Goal: Check status: Check status

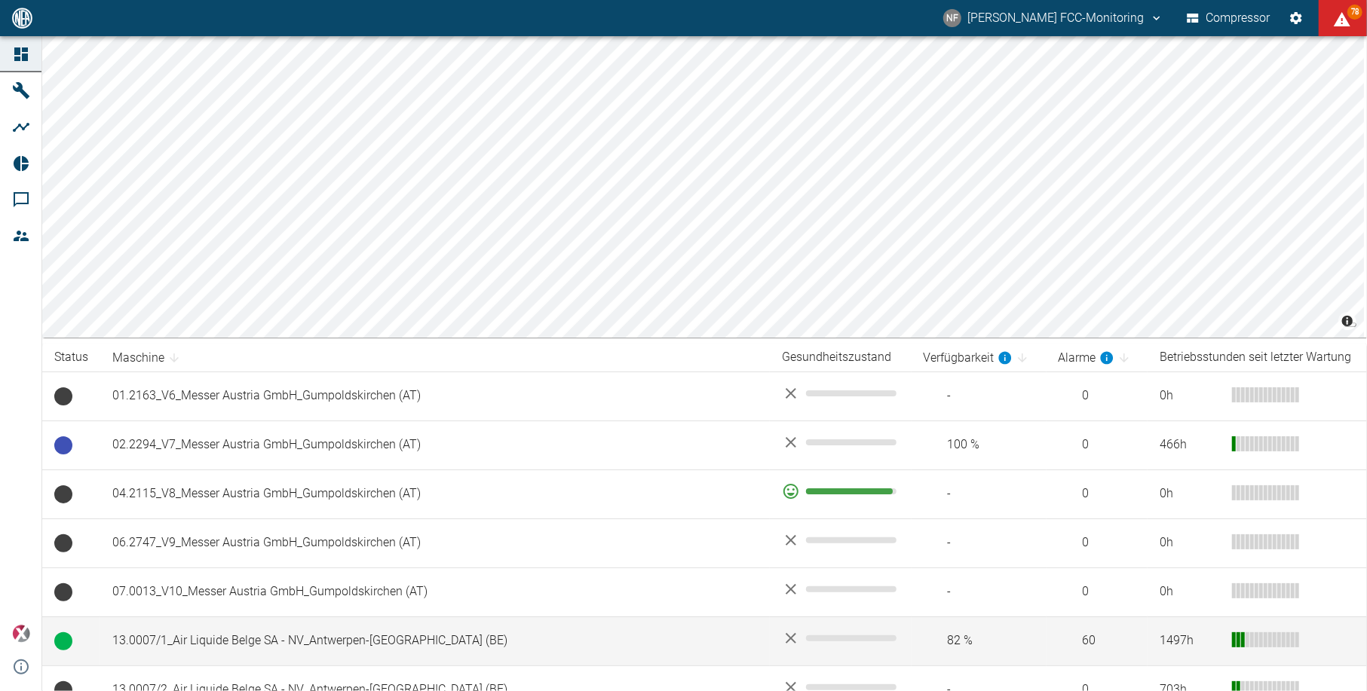
click at [543, 643] on td "13.0007/1_Air Liquide Belge SA - NV_Antwerpen-[GEOGRAPHIC_DATA] (BE)" at bounding box center [434, 641] width 669 height 49
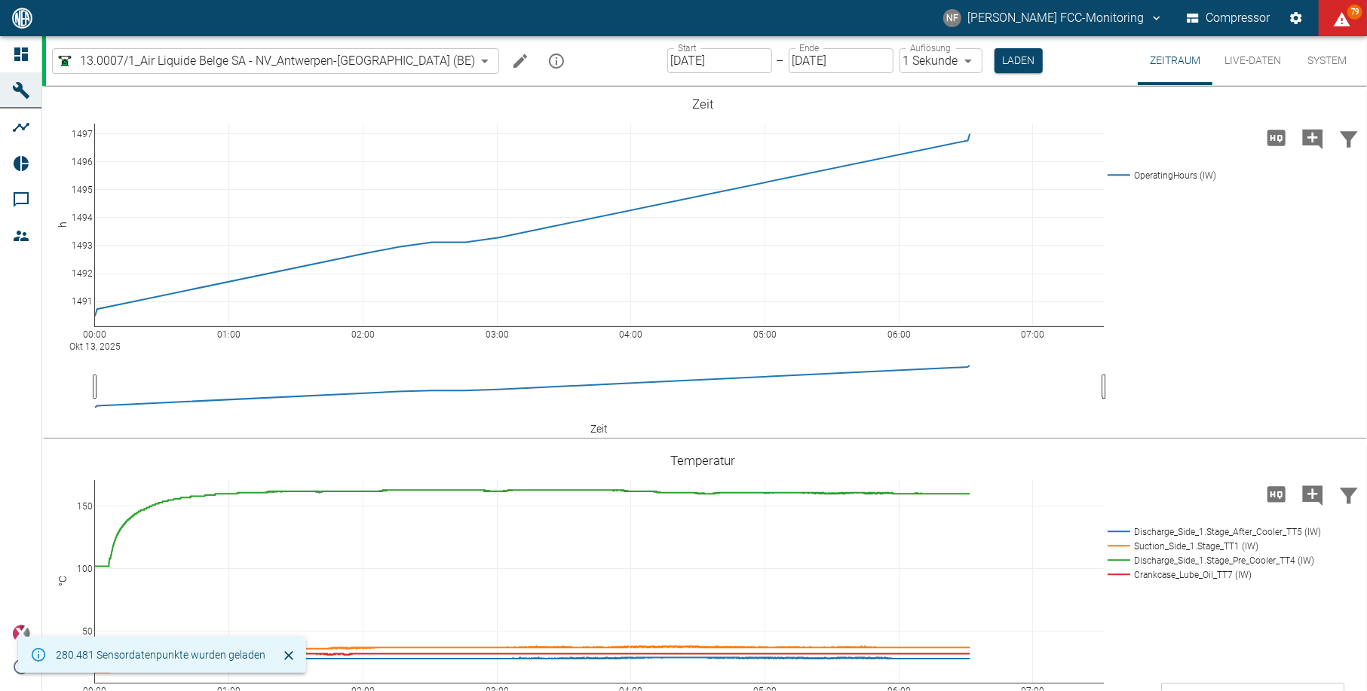
click at [683, 56] on input "[DATE]" at bounding box center [719, 60] width 105 height 25
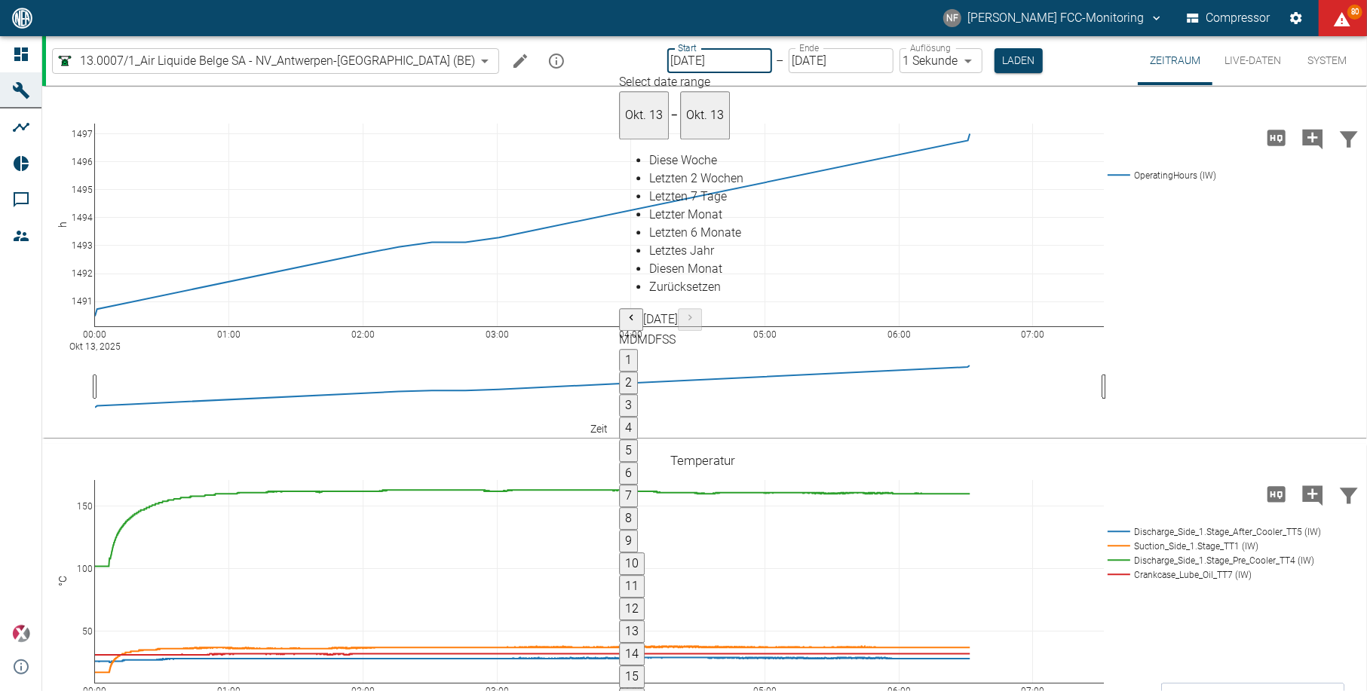
type input "[DATE]"
click at [908, 52] on body "NF Neuman-Esser FCC-Monitoring Compressor 80 Dashboard Maschinen Analysen Repor…" at bounding box center [683, 345] width 1367 height 691
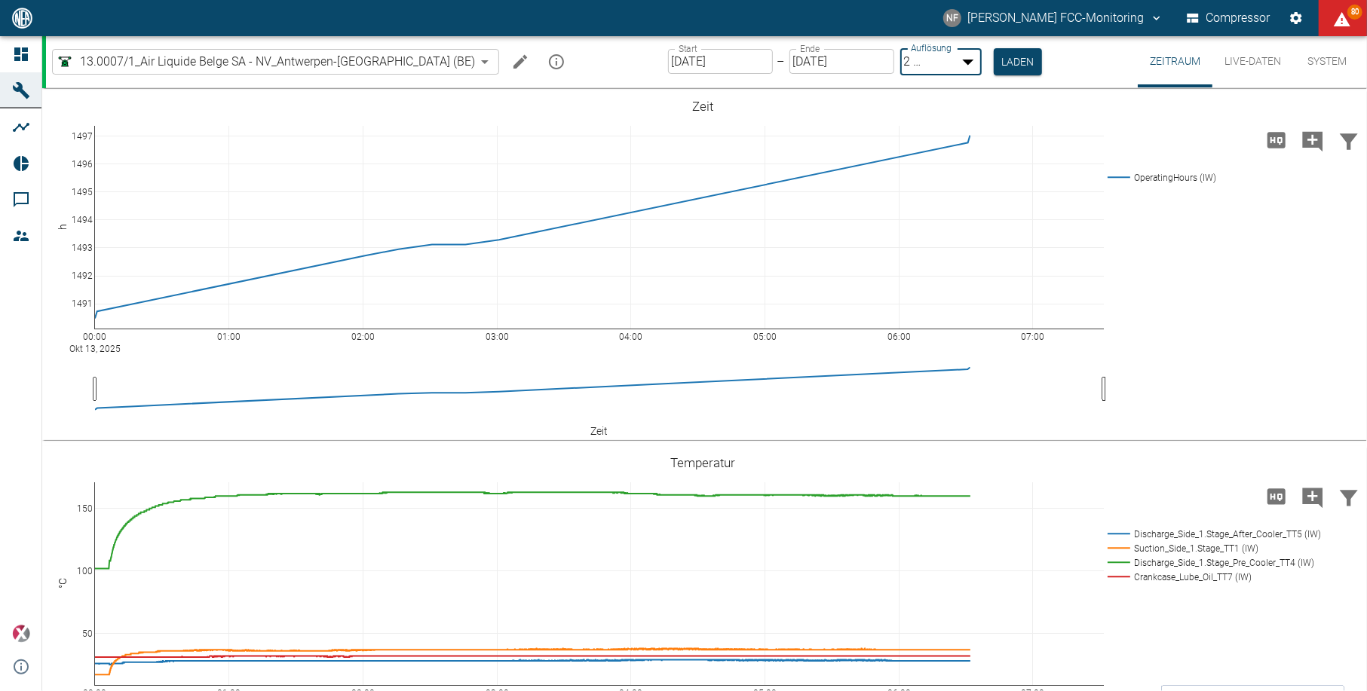
type input "1sec"
click at [994, 57] on button "Laden" at bounding box center [1018, 60] width 48 height 25
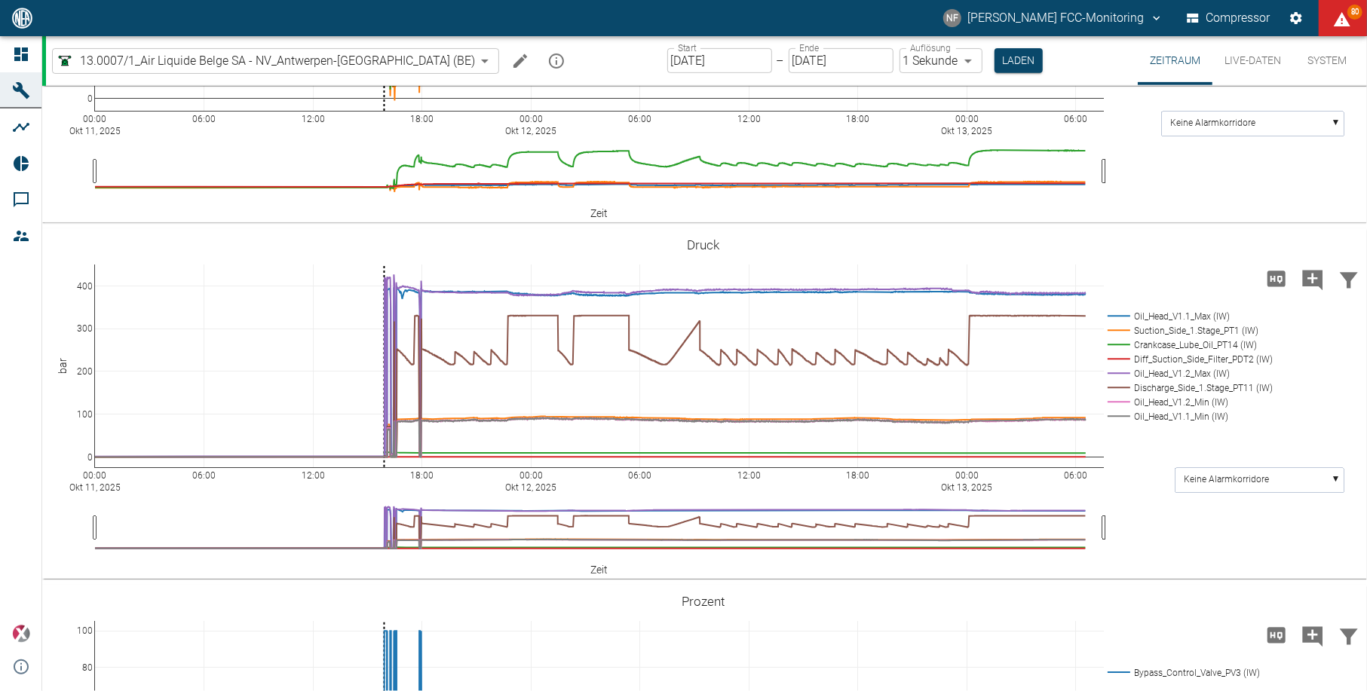
scroll to position [603, 0]
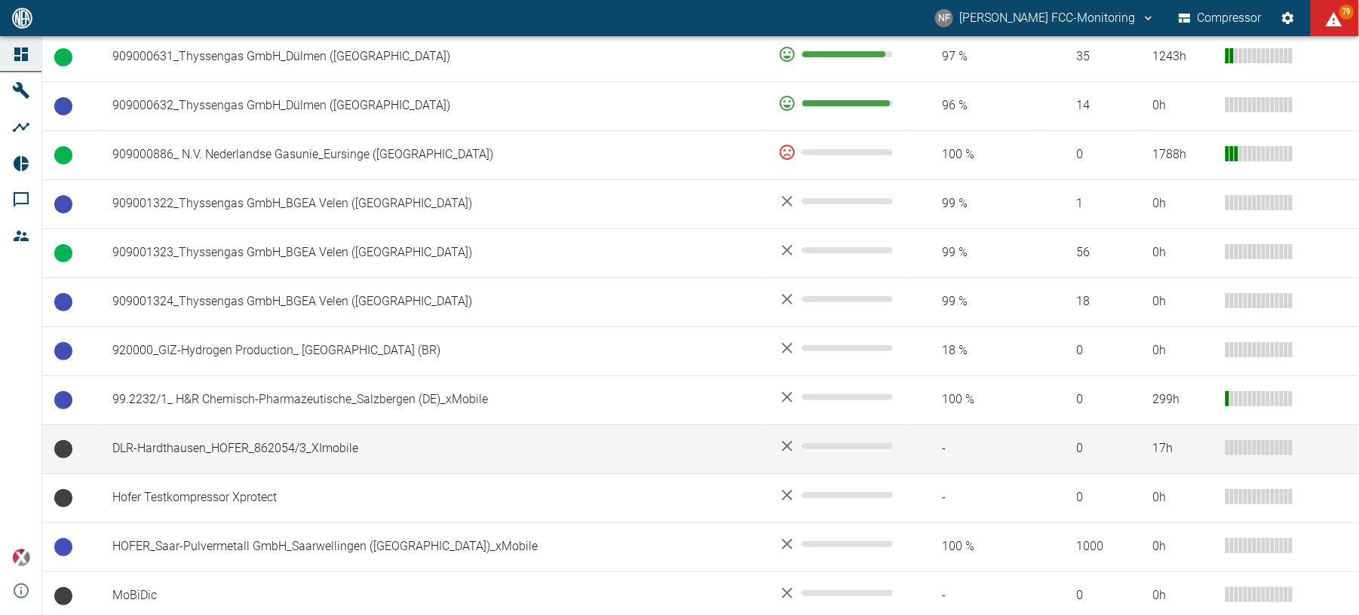
scroll to position [1306, 0]
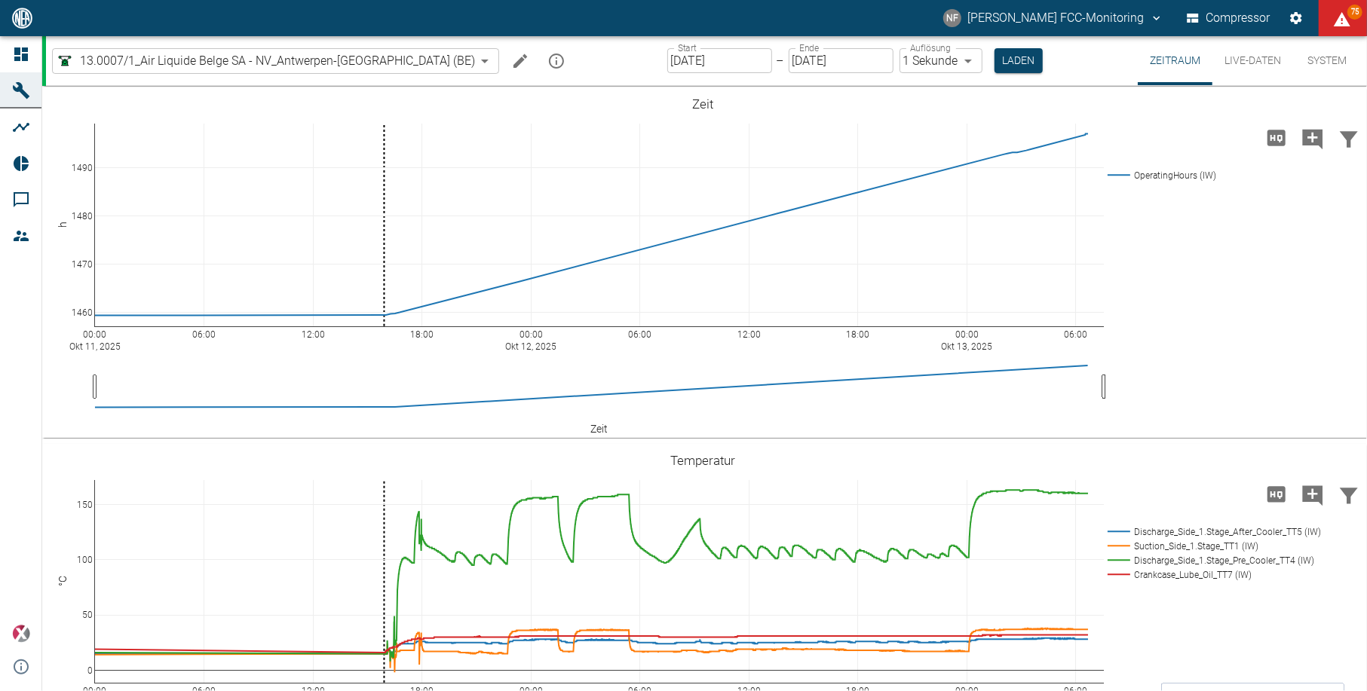
scroll to position [603, 0]
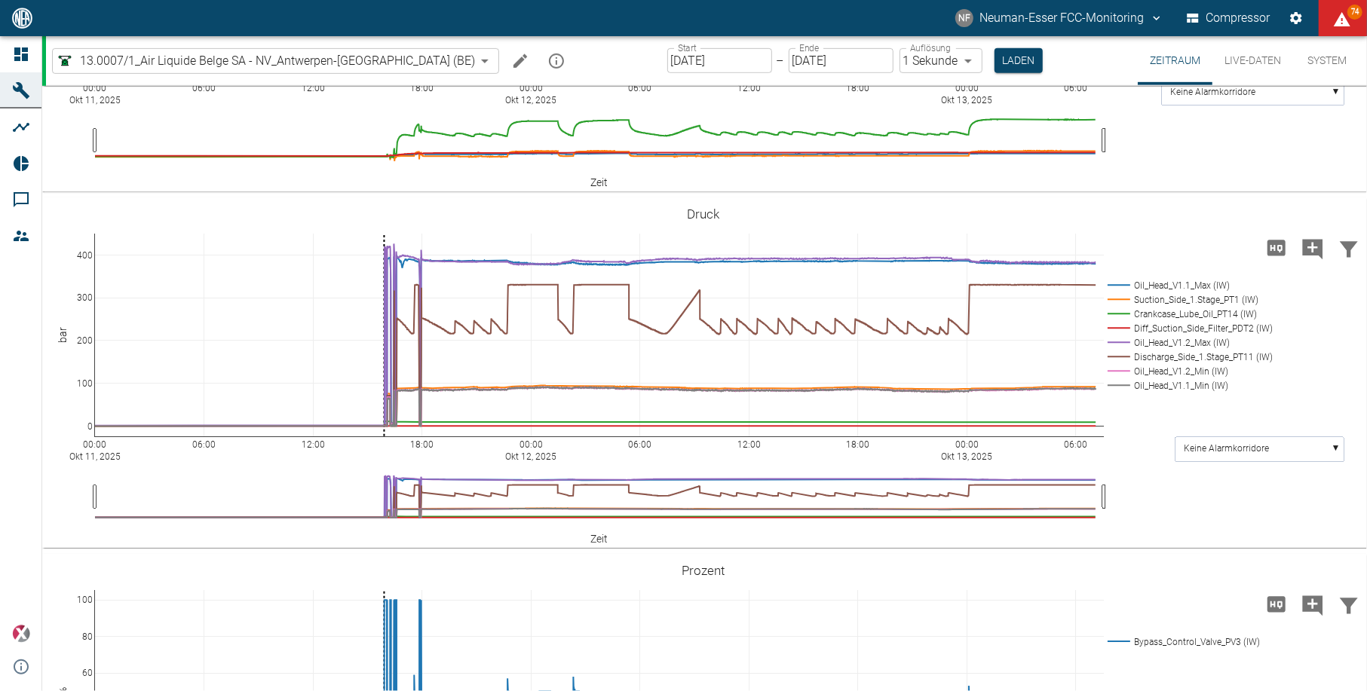
click at [994, 48] on button "Laden" at bounding box center [1018, 60] width 48 height 25
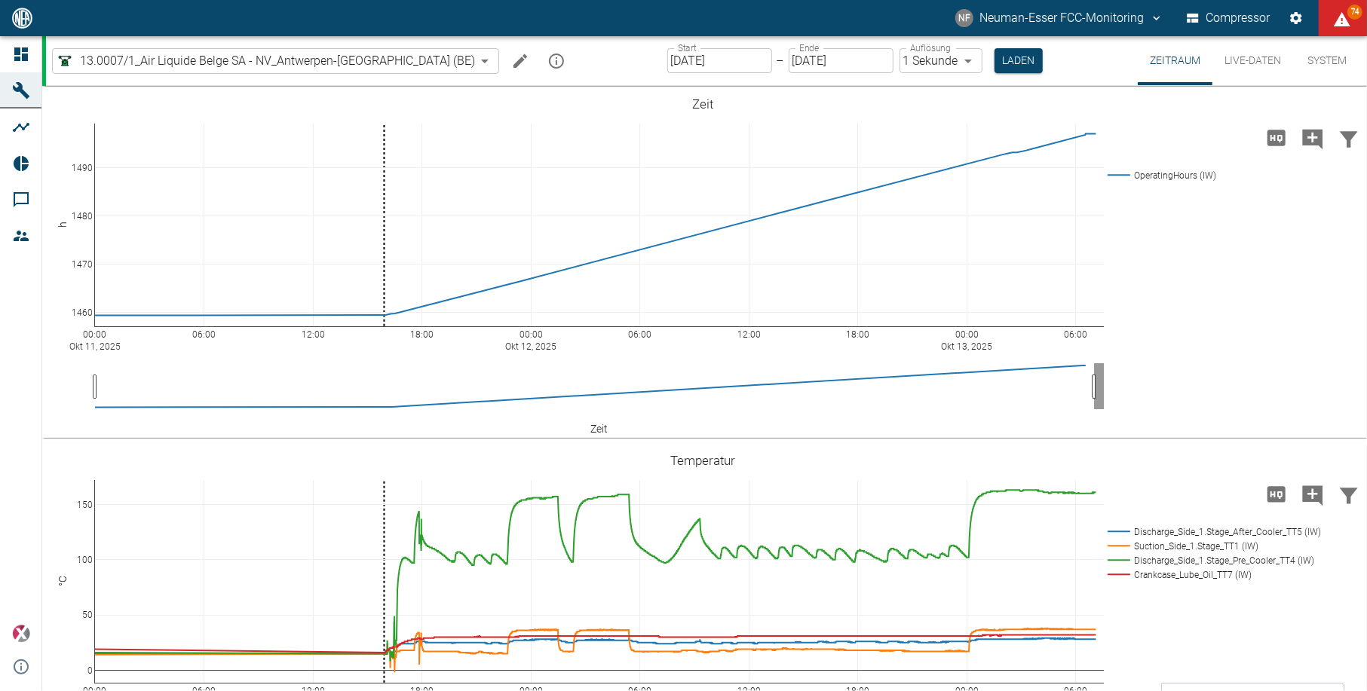
scroll to position [603, 0]
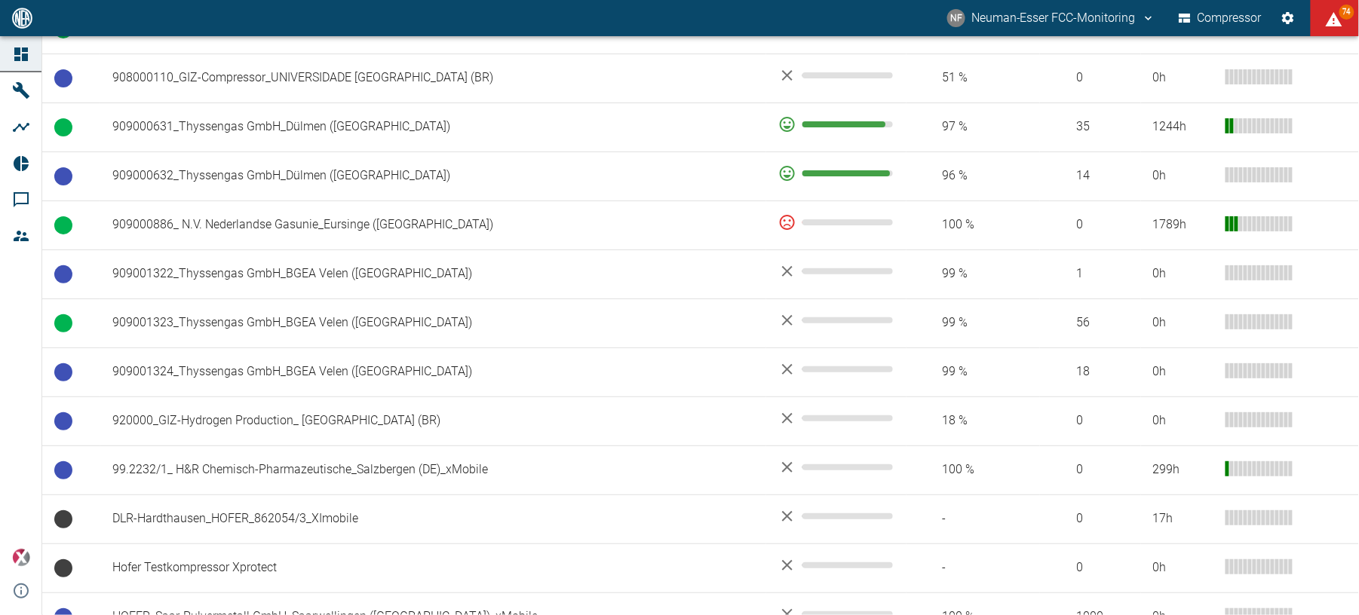
scroll to position [1206, 0]
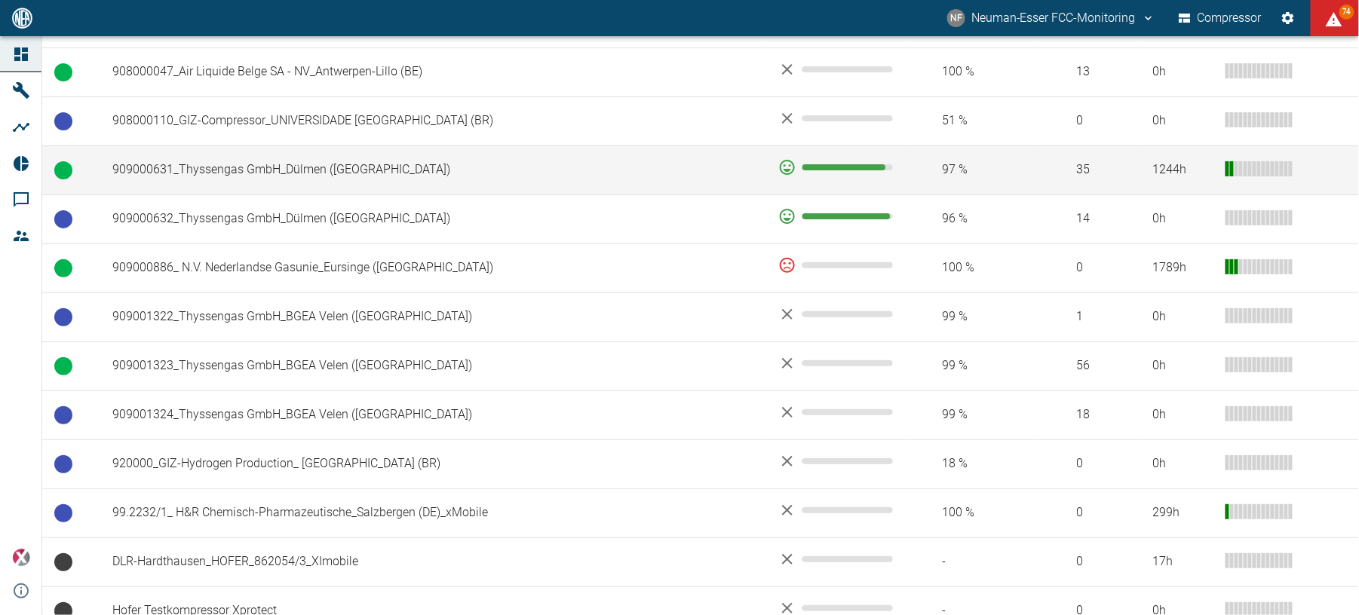
click at [176, 181] on td "909000631_Thyssengas GmbH_Dülmen (DE)" at bounding box center [433, 170] width 666 height 49
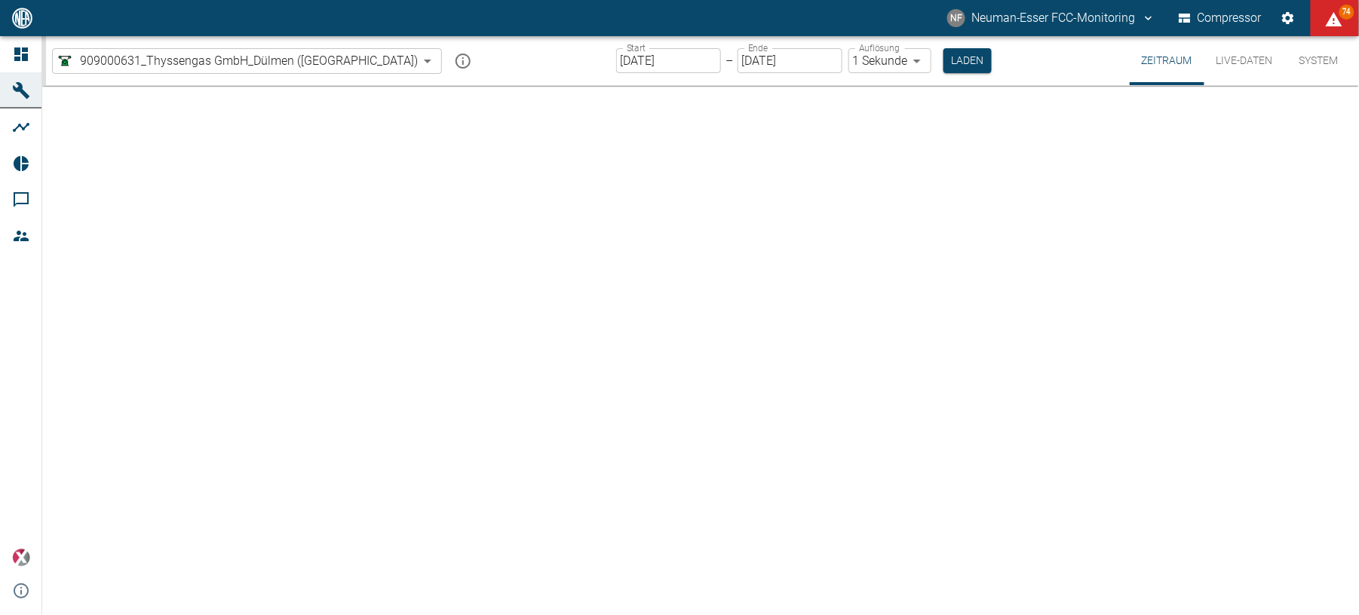
type input "2min"
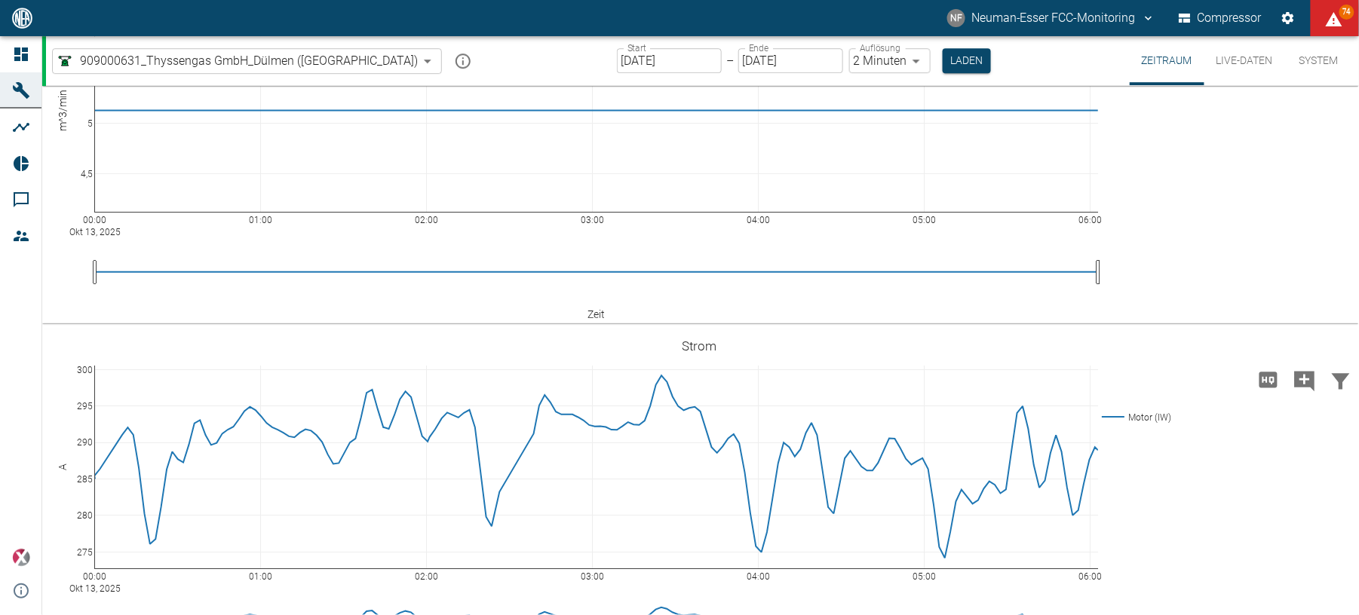
scroll to position [3719, 0]
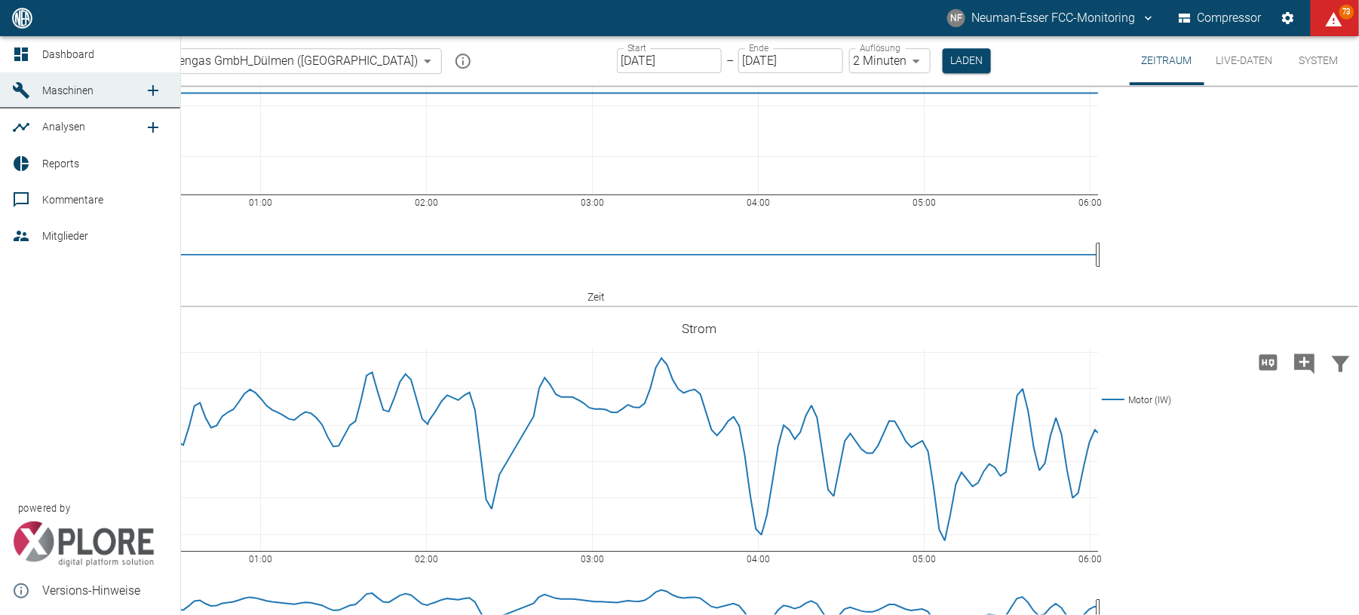
click at [34, 57] on div at bounding box center [23, 54] width 23 height 18
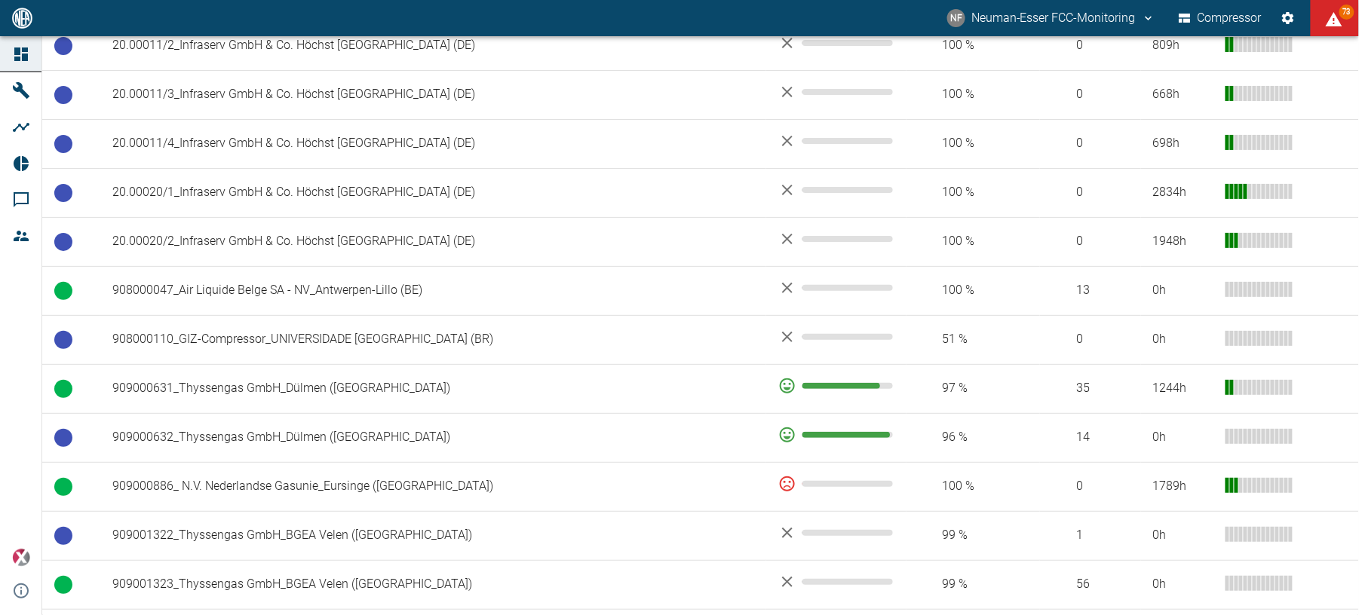
scroll to position [1005, 0]
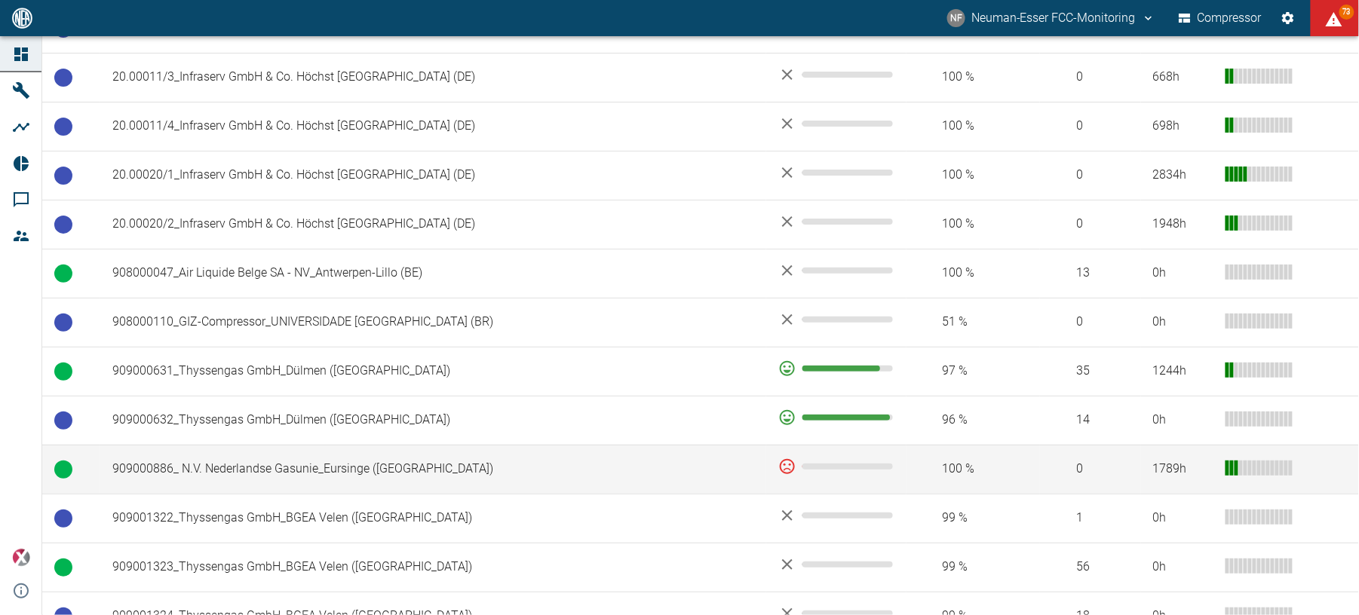
click at [397, 474] on td "909000886_ N.V. Nederlandse Gasunie_Eursinge (NL)" at bounding box center [433, 469] width 666 height 49
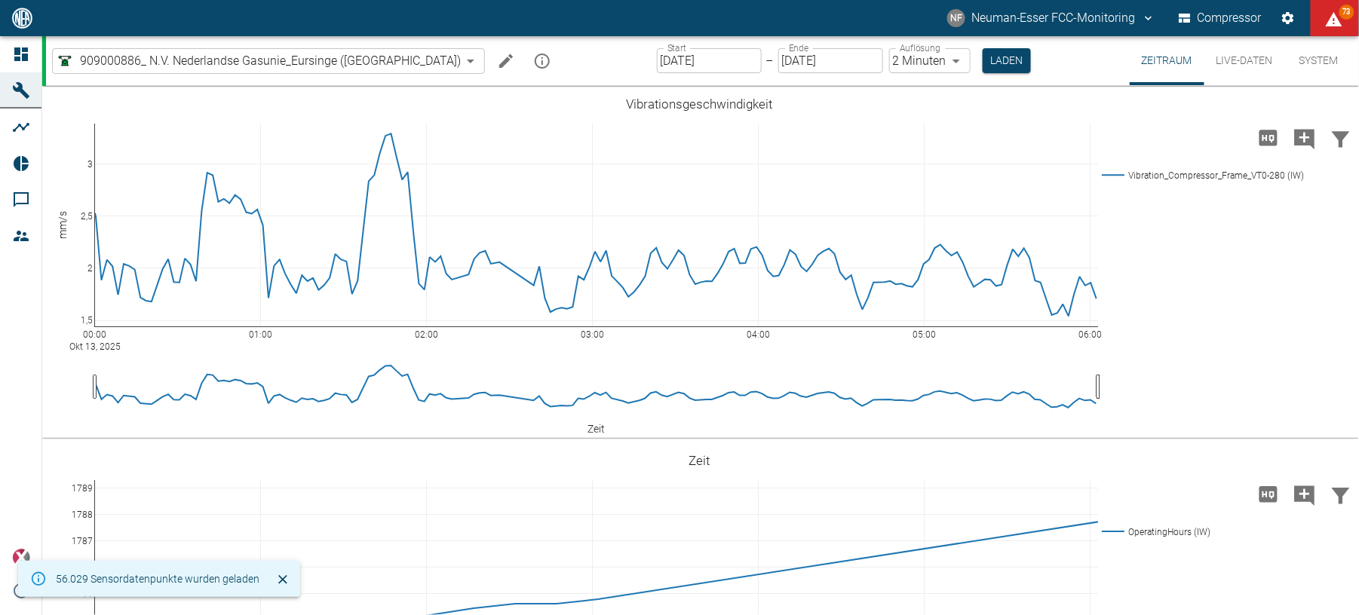
type input "2min"
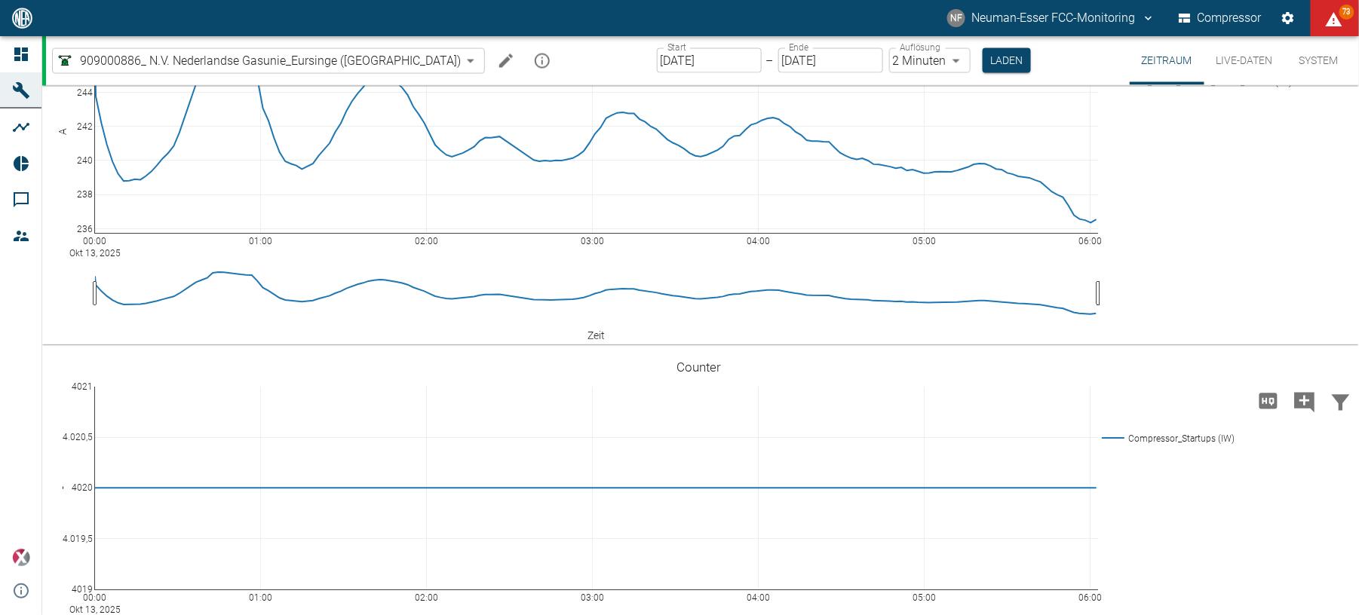
scroll to position [3016, 0]
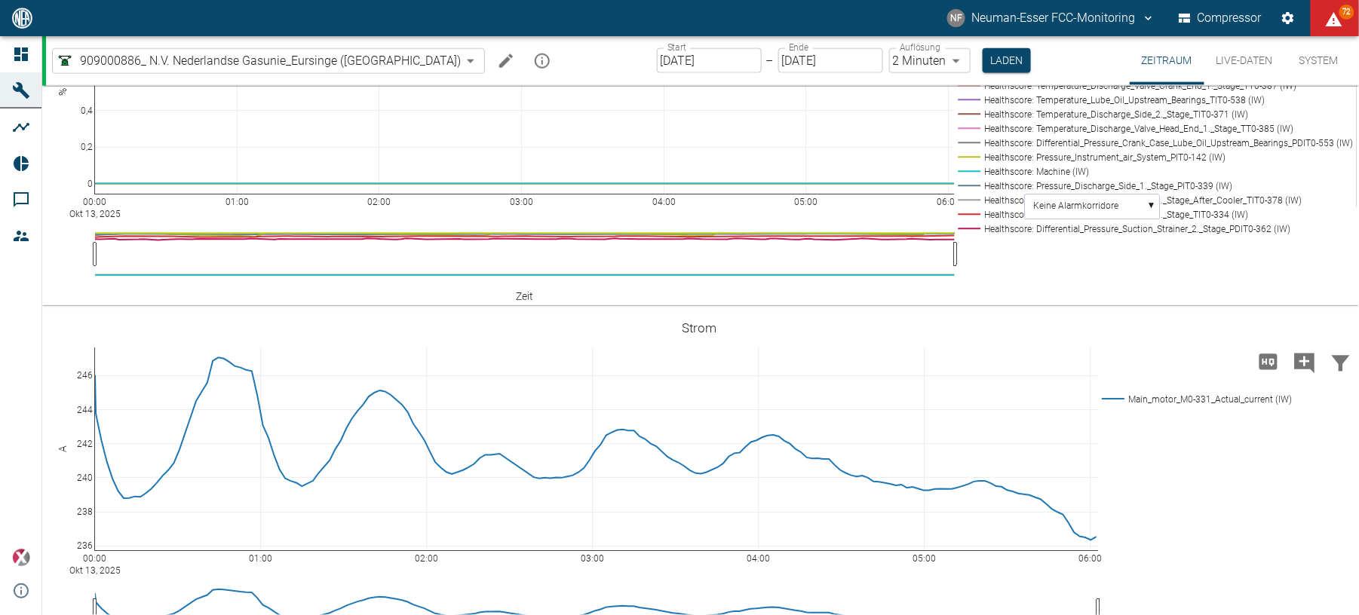
scroll to position [2714, 0]
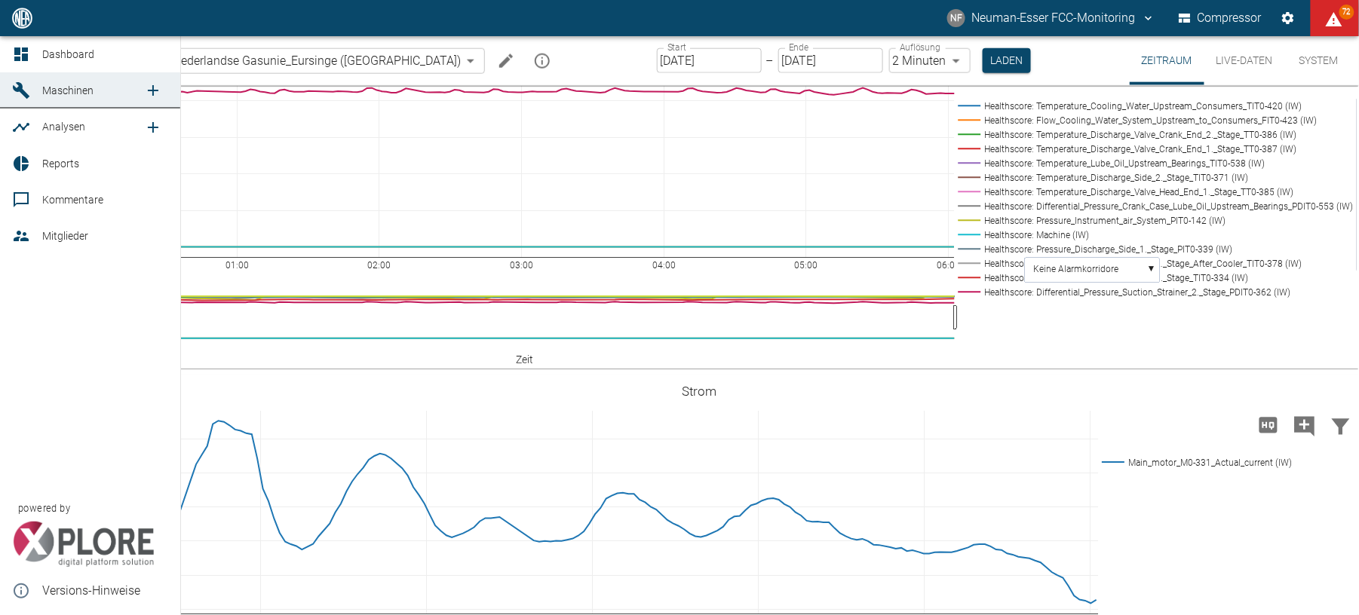
click at [28, 45] on icon at bounding box center [21, 54] width 18 height 18
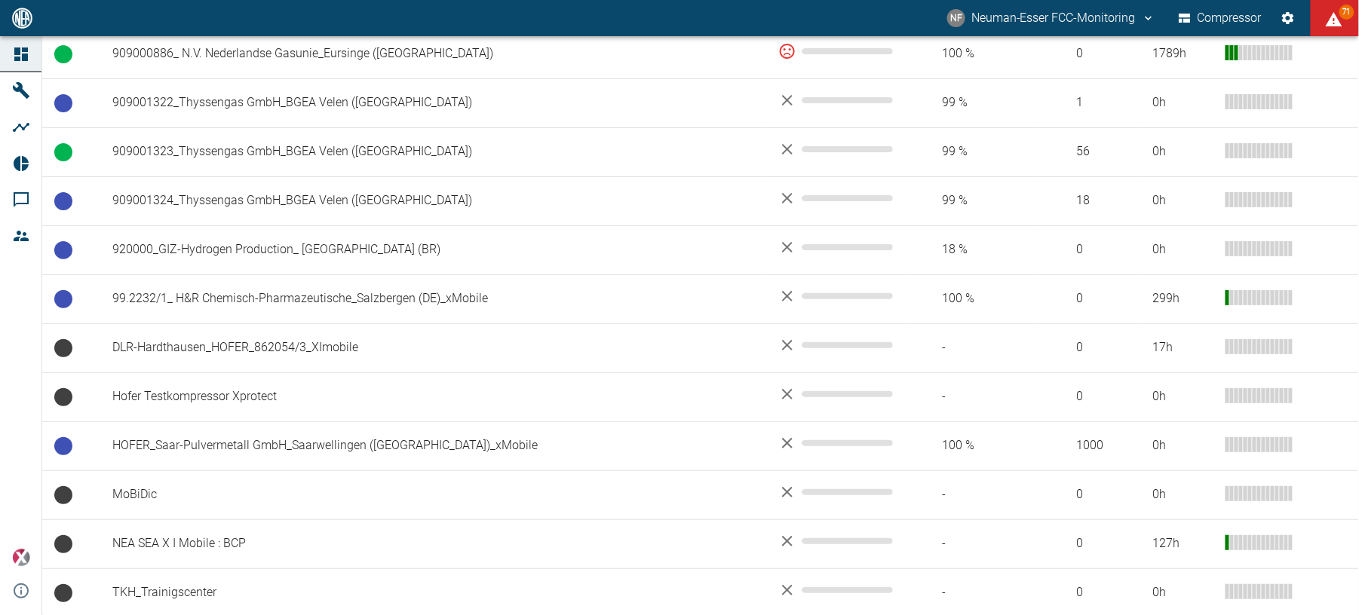
scroll to position [1432, 0]
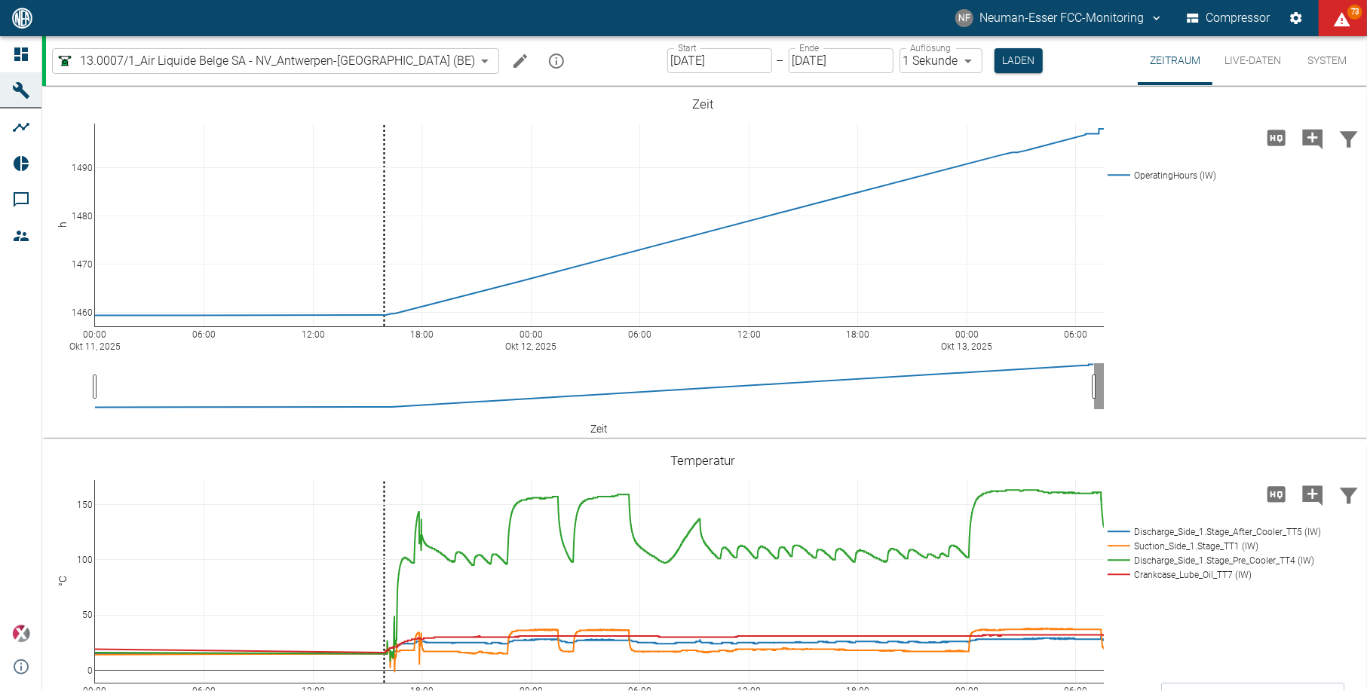
scroll to position [603, 0]
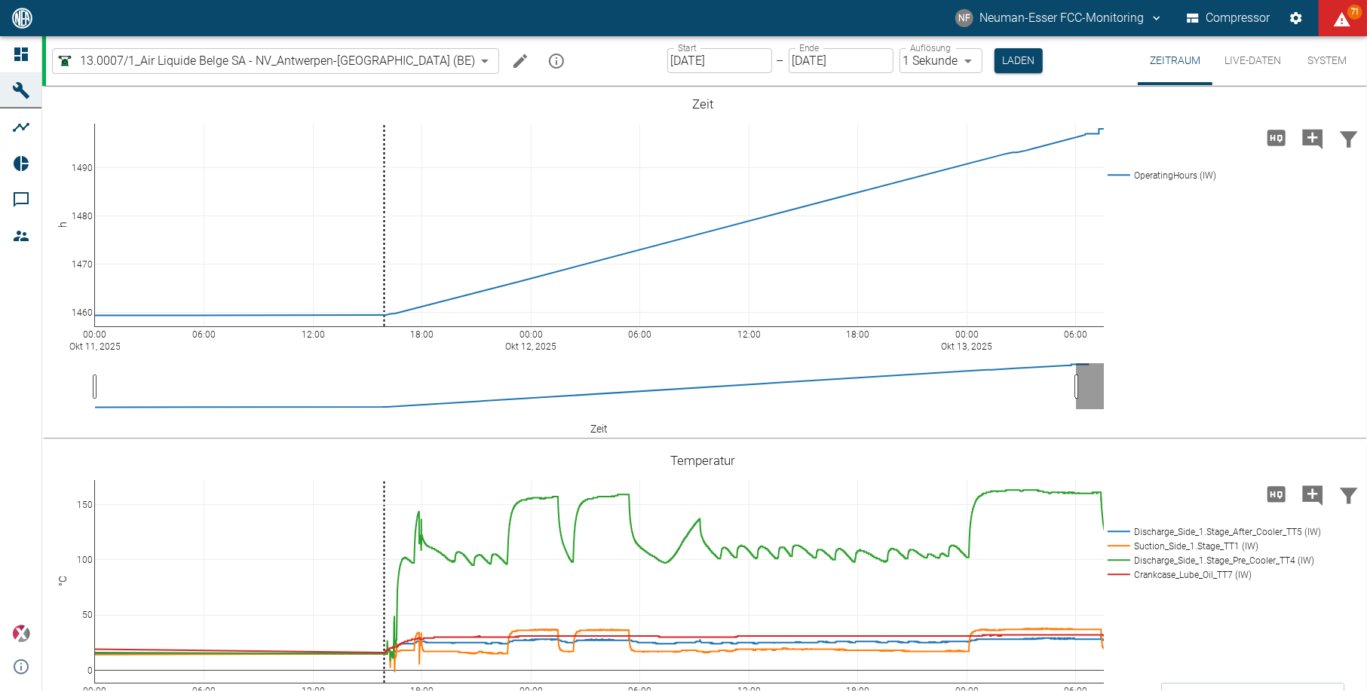
scroll to position [603, 0]
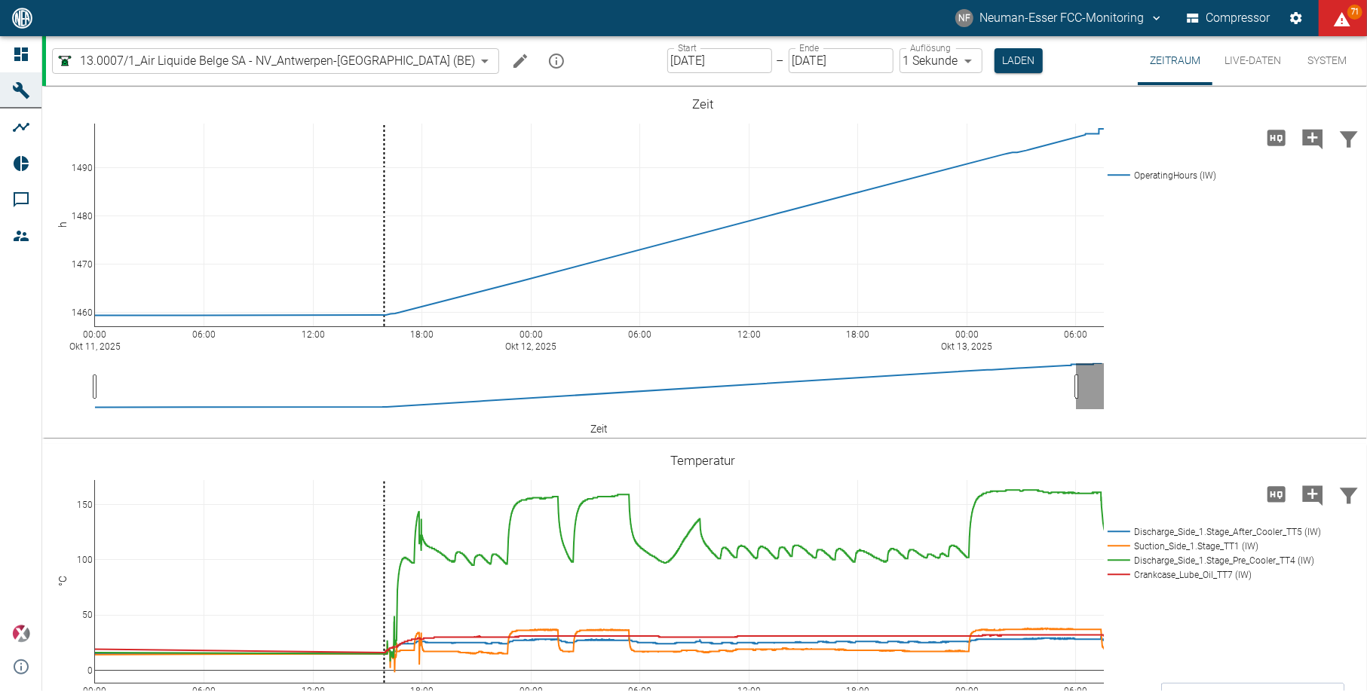
scroll to position [603, 0]
